Goal: Task Accomplishment & Management: Manage account settings

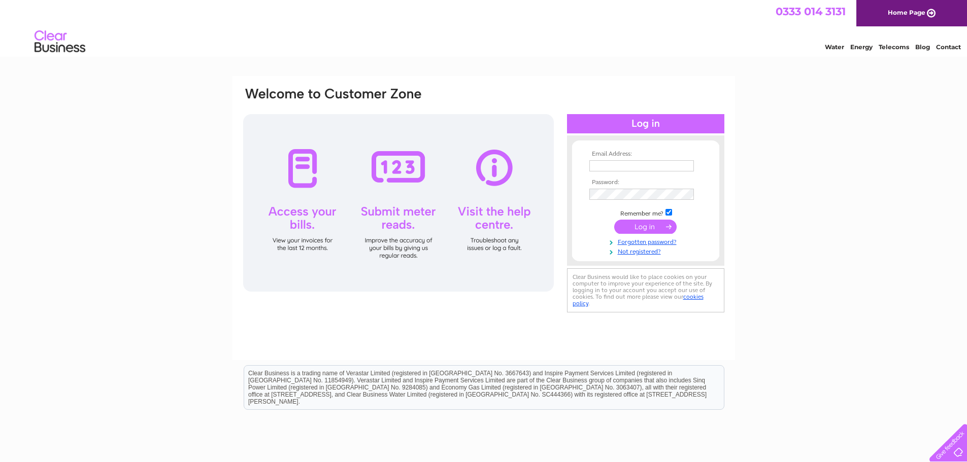
type input "mail@orchids.uk.com"
click at [665, 228] on input "submit" at bounding box center [645, 227] width 62 height 14
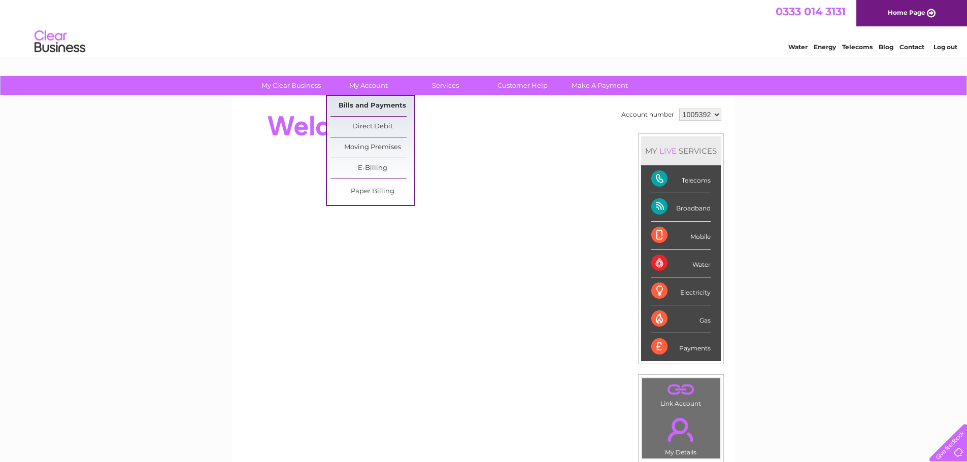
click at [364, 101] on link "Bills and Payments" at bounding box center [372, 106] width 84 height 20
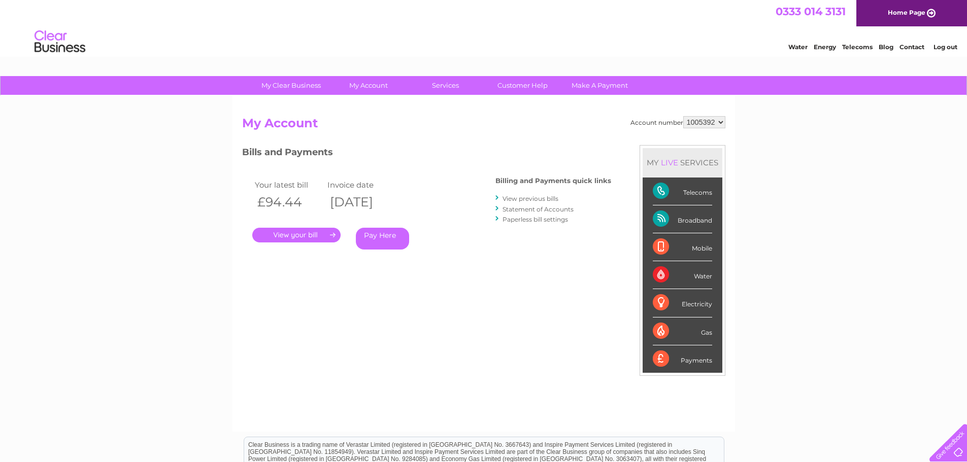
click at [286, 231] on link "." at bounding box center [296, 235] width 88 height 15
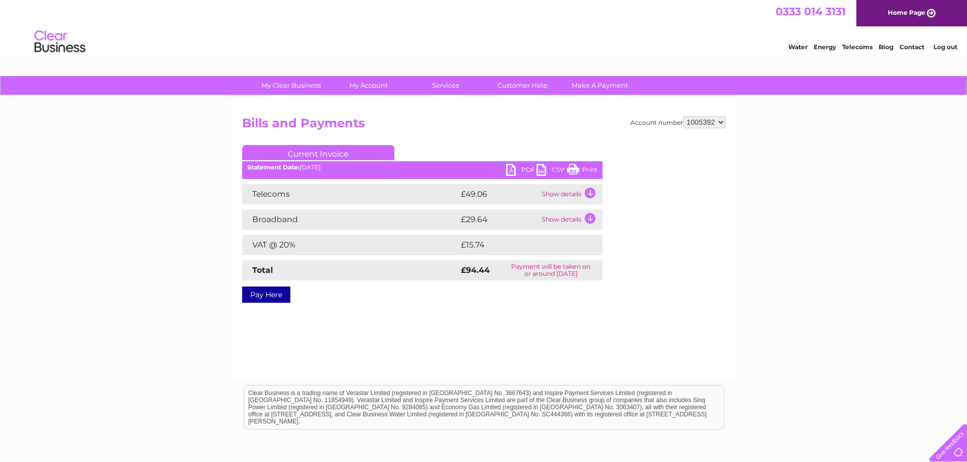
click at [569, 168] on link "Print" at bounding box center [582, 171] width 30 height 15
click at [507, 170] on link "PDF" at bounding box center [521, 171] width 30 height 15
click at [953, 49] on link "Log out" at bounding box center [946, 47] width 24 height 8
